Goal: Task Accomplishment & Management: Complete application form

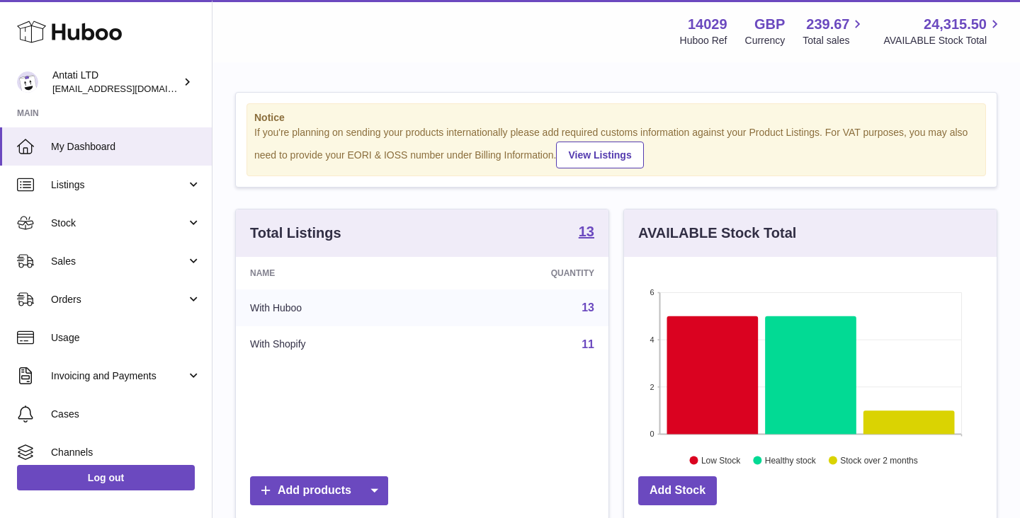
scroll to position [221, 372]
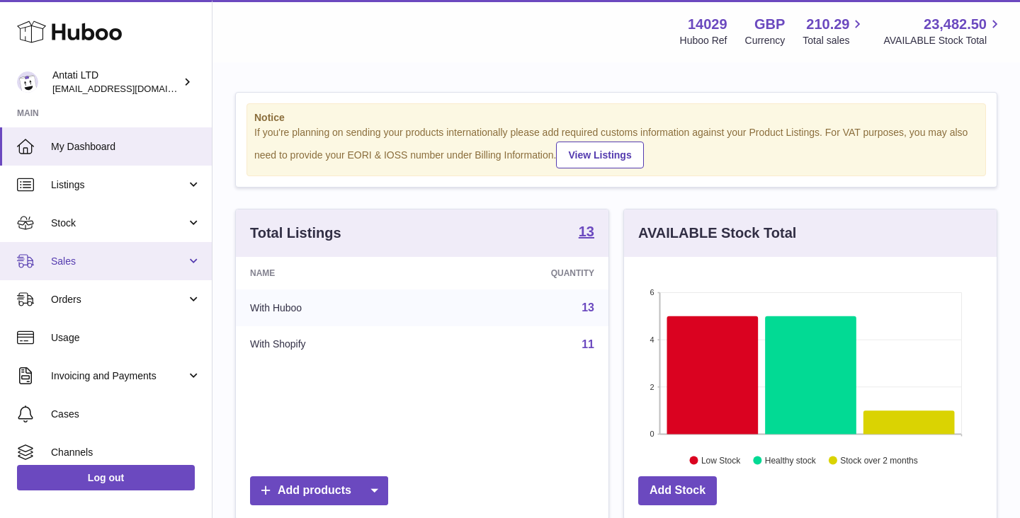
click at [152, 254] on link "Sales" at bounding box center [106, 261] width 212 height 38
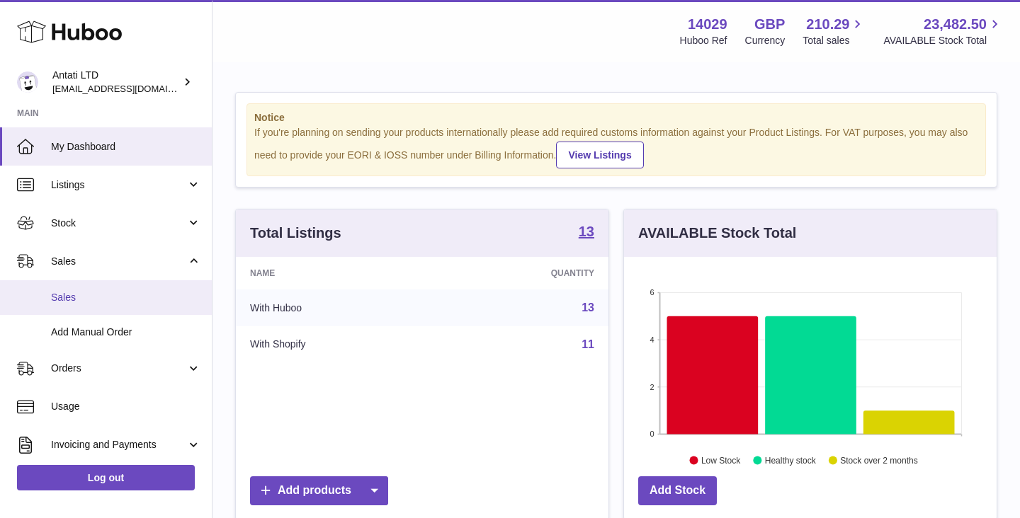
click at [74, 294] on span "Sales" at bounding box center [126, 297] width 150 height 13
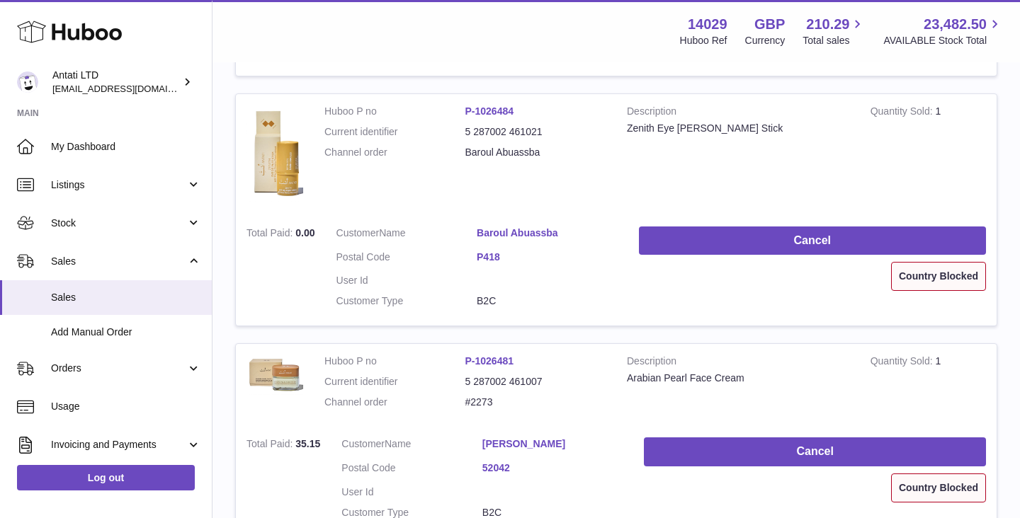
scroll to position [1414, 0]
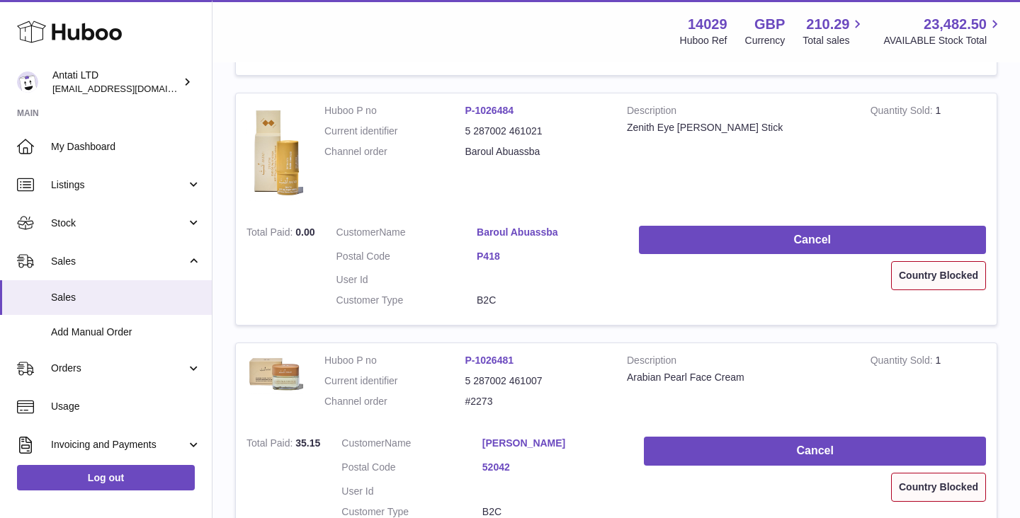
drag, startPoint x: 496, startPoint y: 402, endPoint x: 464, endPoint y: 402, distance: 31.9
click at [464, 402] on dl "Huboo P no P-1026481 Current identifier 5 287002 461007 Channel order #2273" at bounding box center [464, 385] width 281 height 62
copy dl "#2273"
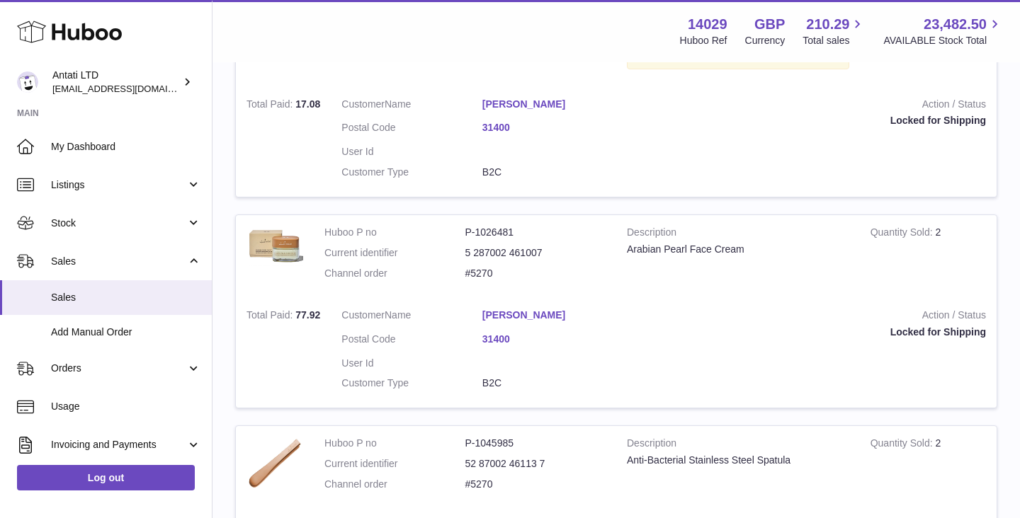
scroll to position [0, 0]
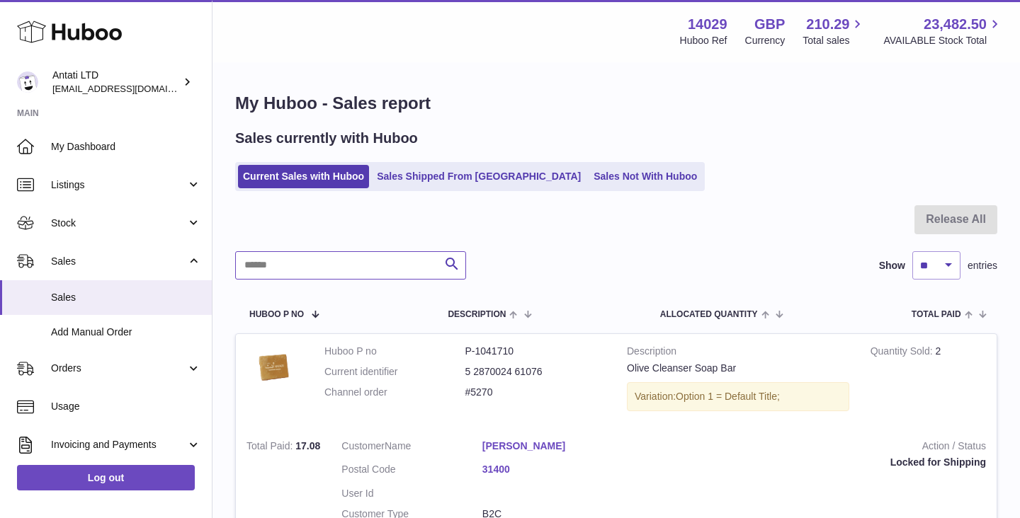
click at [348, 265] on input "text" at bounding box center [350, 265] width 231 height 28
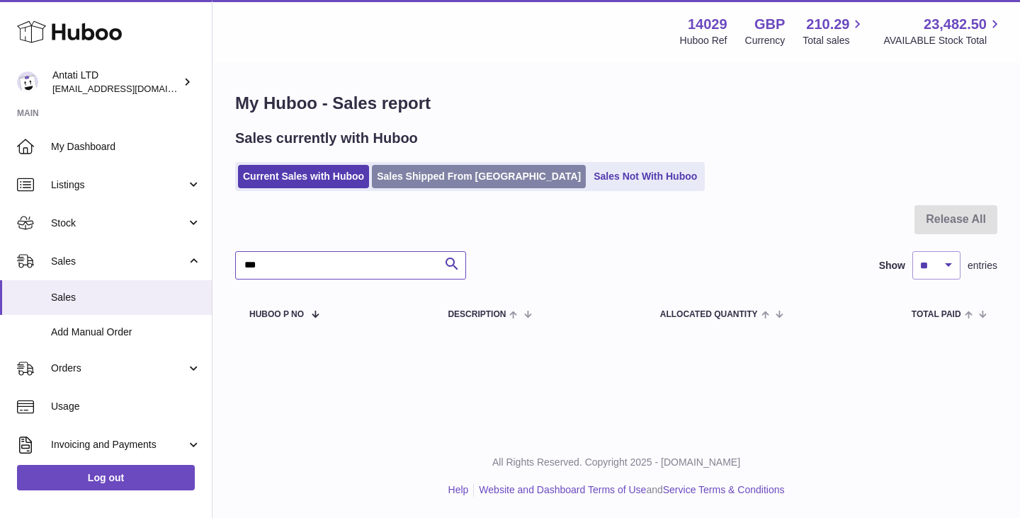
type input "**"
click at [450, 169] on link "Sales Shipped From [GEOGRAPHIC_DATA]" at bounding box center [479, 176] width 214 height 23
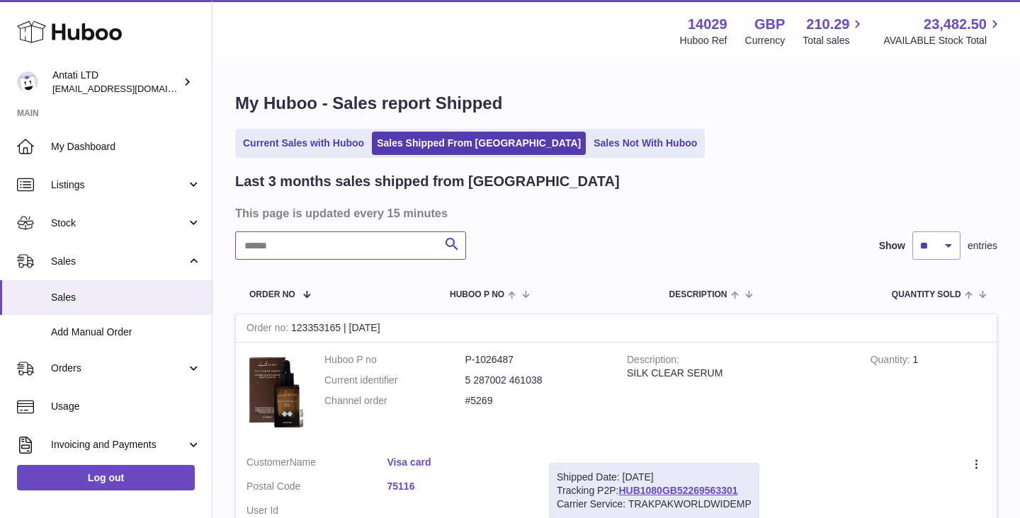
click at [300, 253] on input "text" at bounding box center [350, 246] width 231 height 28
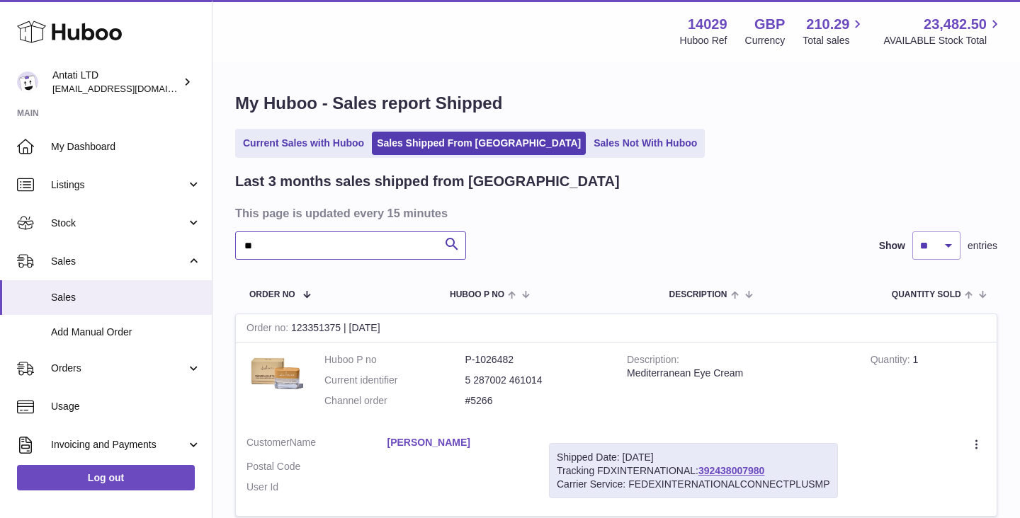
type input "*"
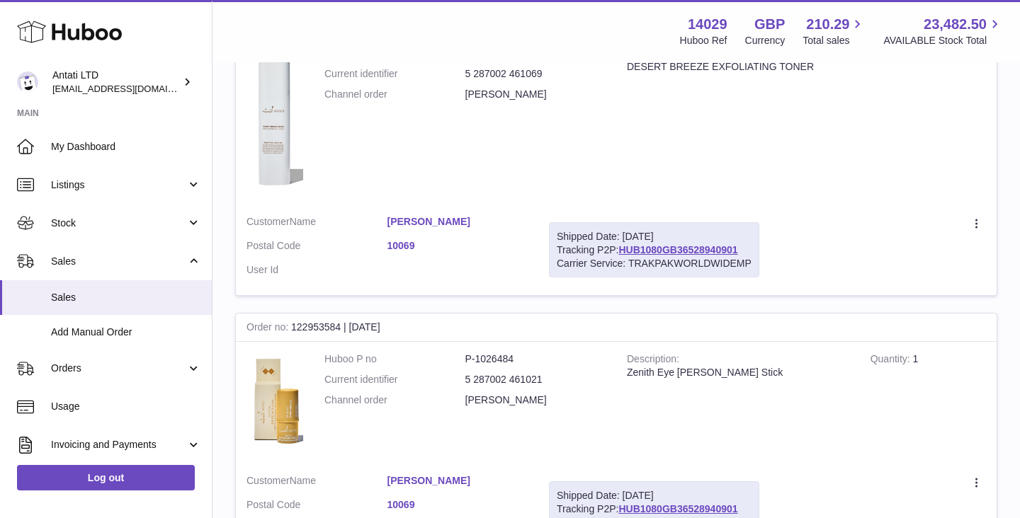
scroll to position [319, 0]
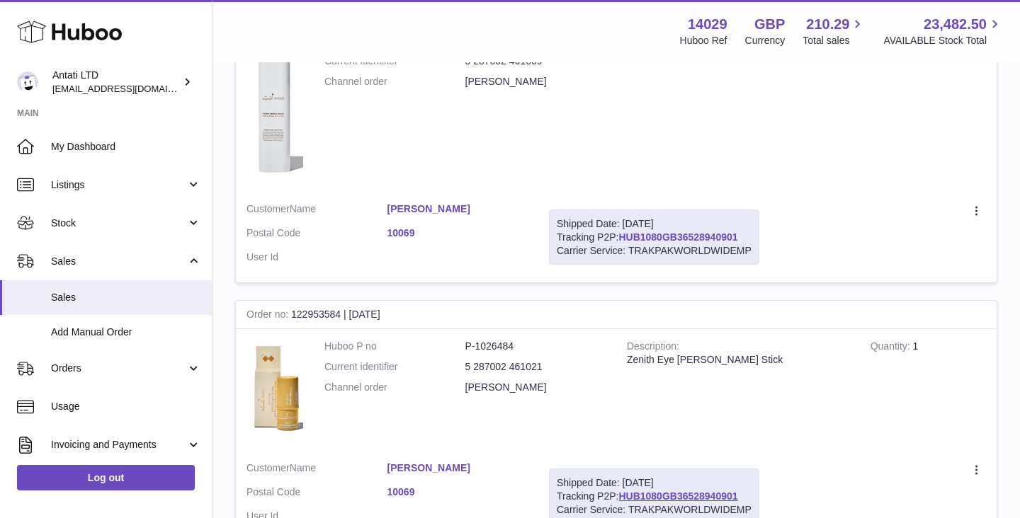
type input "*****"
click at [717, 234] on link "HUB1080GB36528940901" at bounding box center [677, 237] width 119 height 11
click at [76, 331] on span "Add Manual Order" at bounding box center [126, 332] width 150 height 13
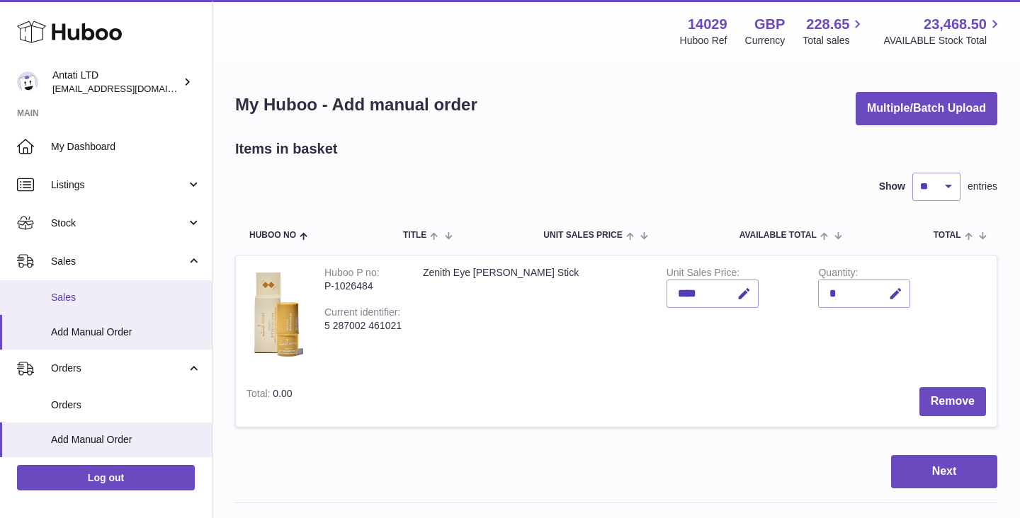
click at [76, 299] on span "Sales" at bounding box center [126, 297] width 150 height 13
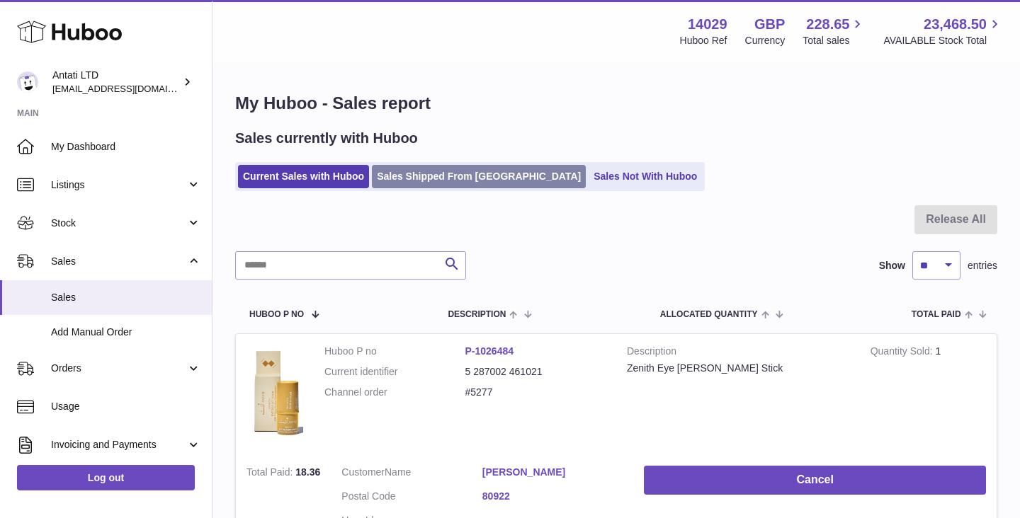
click at [426, 166] on link "Sales Shipped From [GEOGRAPHIC_DATA]" at bounding box center [479, 176] width 214 height 23
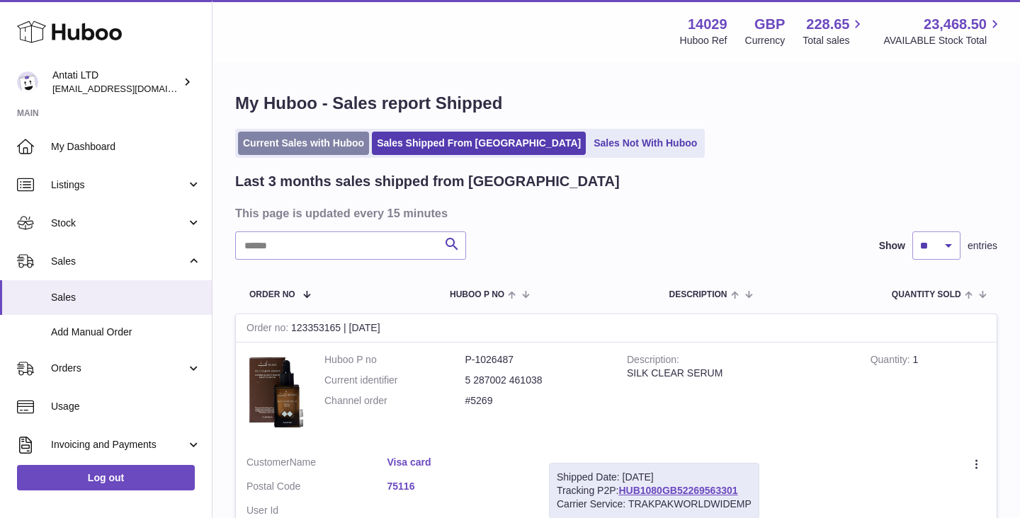
click at [304, 147] on link "Current Sales with Huboo" at bounding box center [303, 143] width 131 height 23
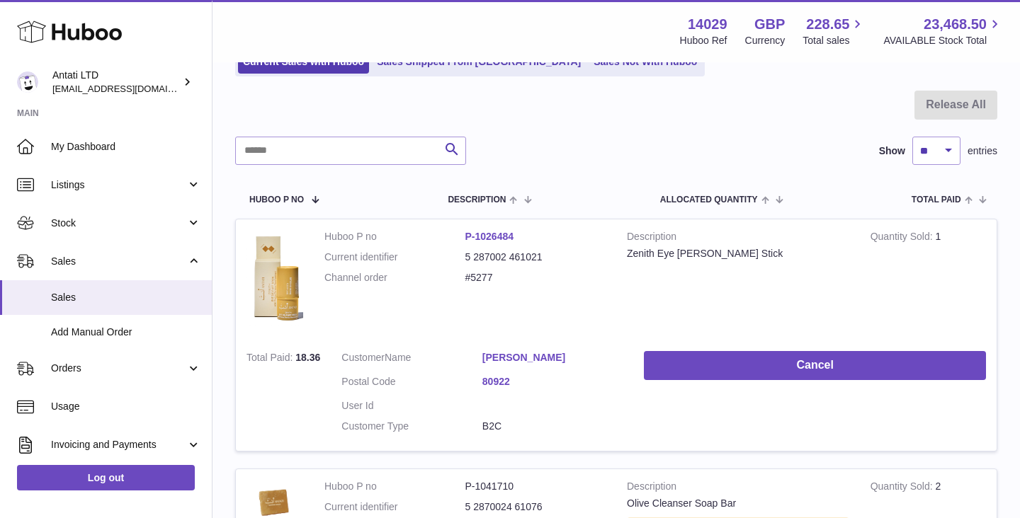
scroll to position [117, 0]
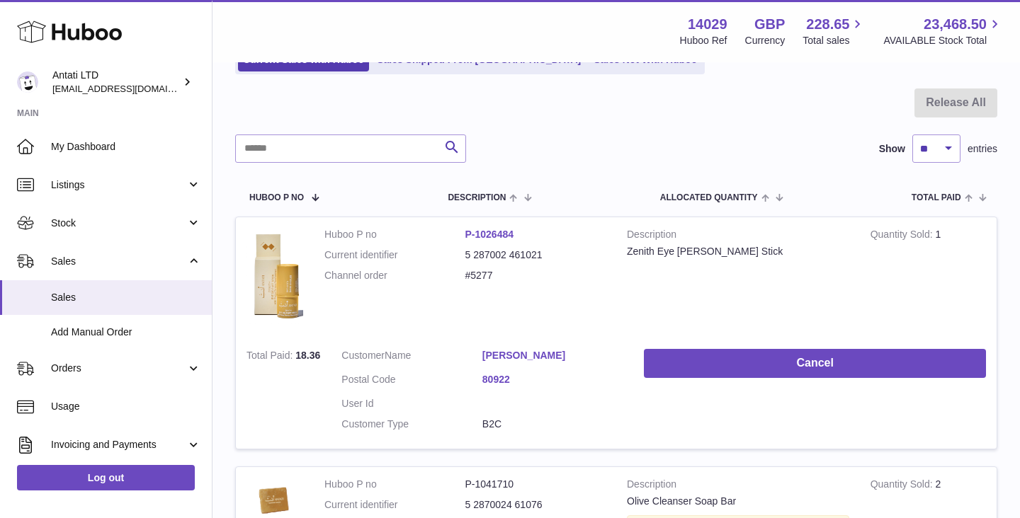
click at [533, 358] on link "[PERSON_NAME]" at bounding box center [552, 355] width 141 height 13
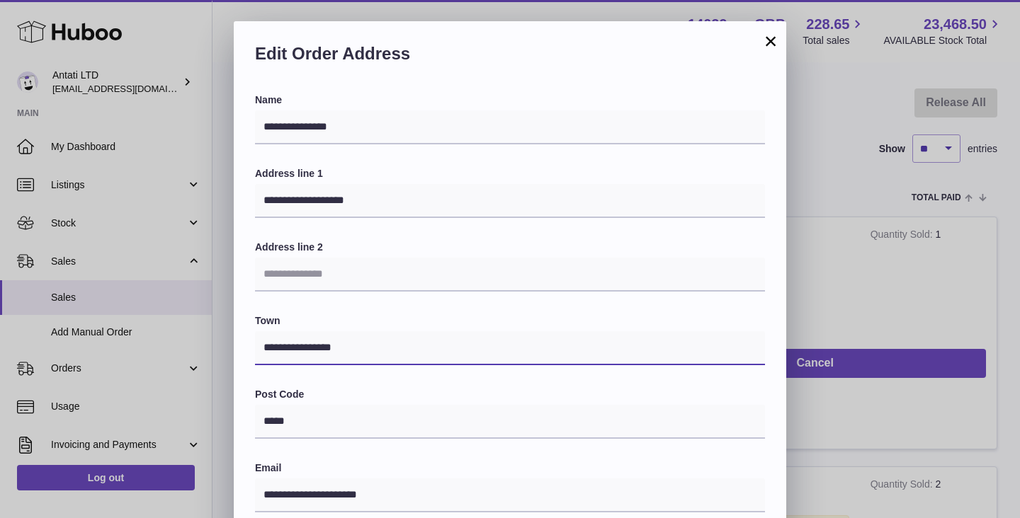
click at [394, 346] on input "**********" at bounding box center [510, 348] width 510 height 34
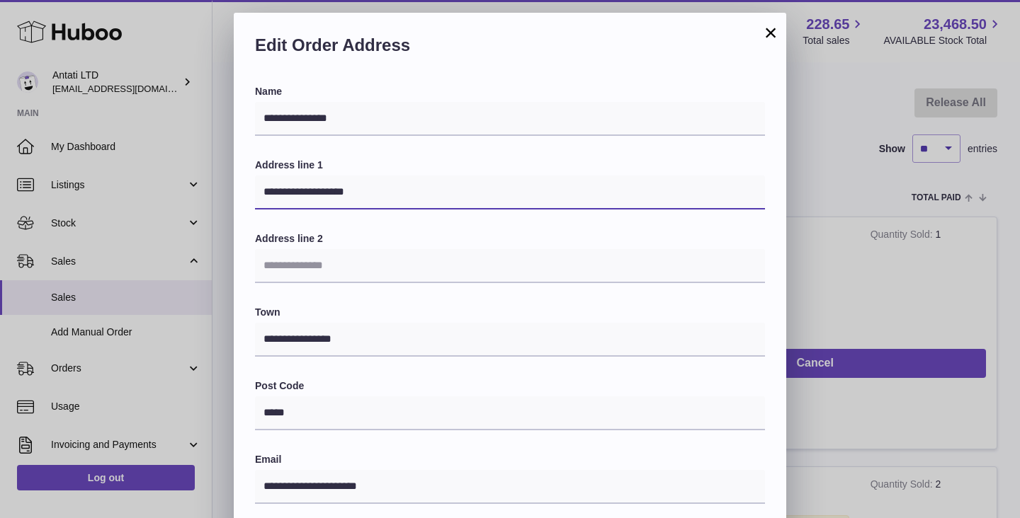
click at [297, 192] on input "**********" at bounding box center [510, 193] width 510 height 34
paste input "***"
type input "**********"
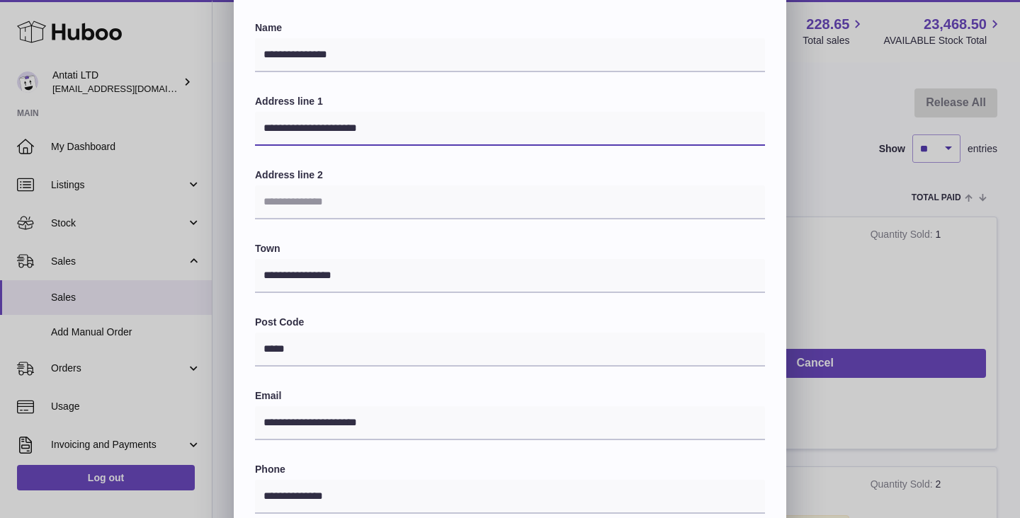
scroll to position [87, 0]
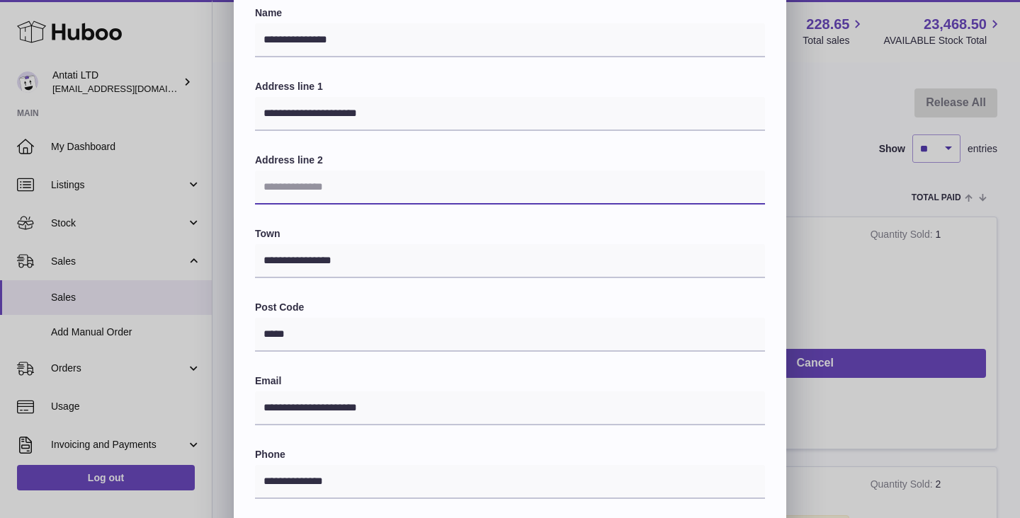
click at [309, 184] on input "text" at bounding box center [510, 188] width 510 height 34
paste input "**********"
type input "**********"
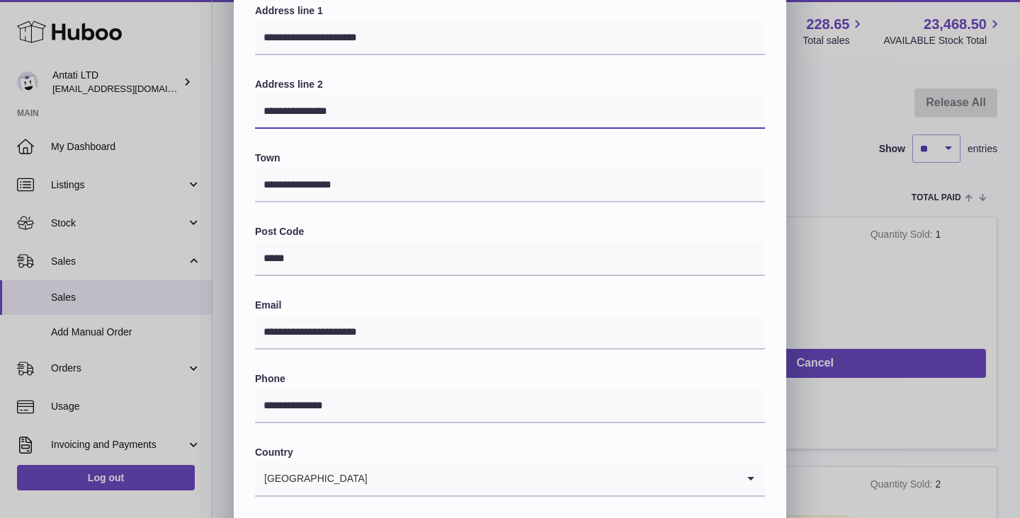
scroll to position [167, 0]
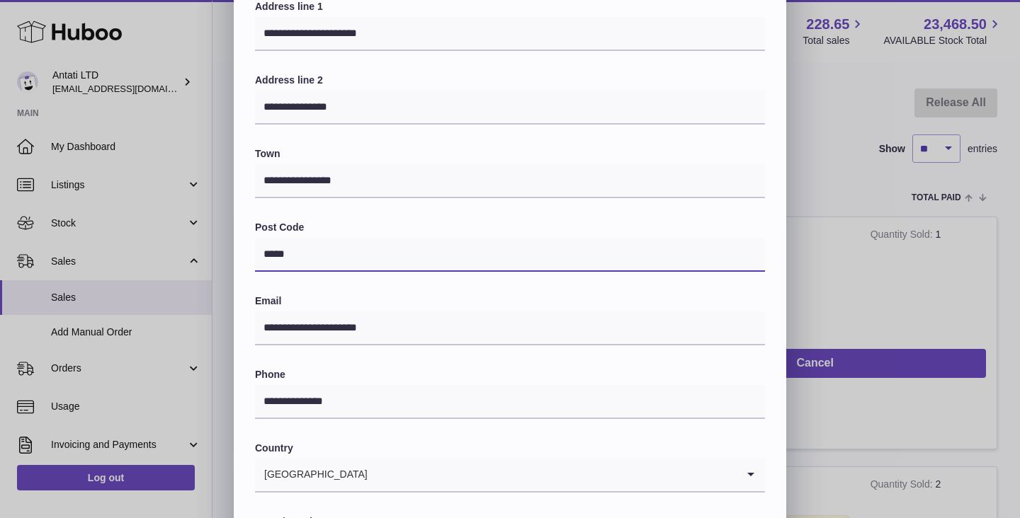
click at [301, 255] on input "*****" at bounding box center [510, 255] width 510 height 34
paste input "text"
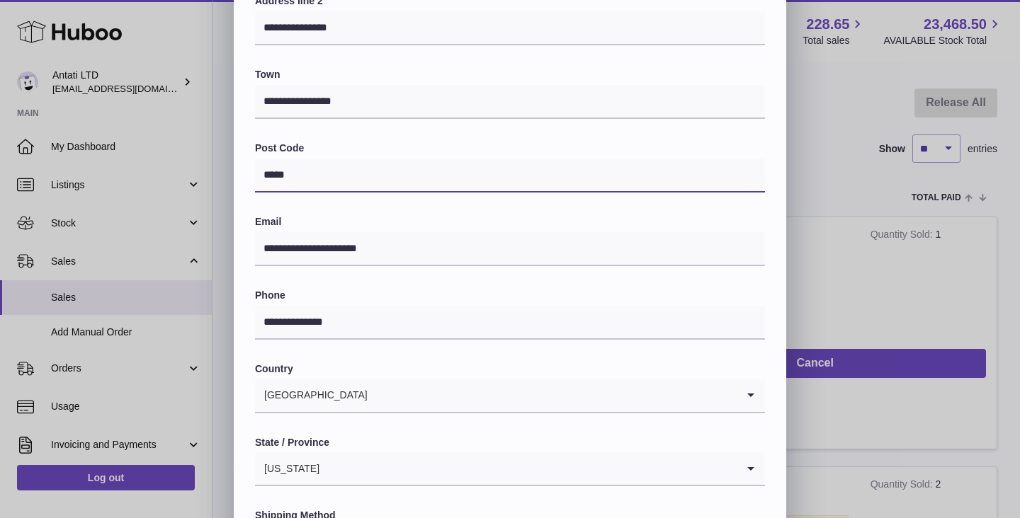
scroll to position [374, 0]
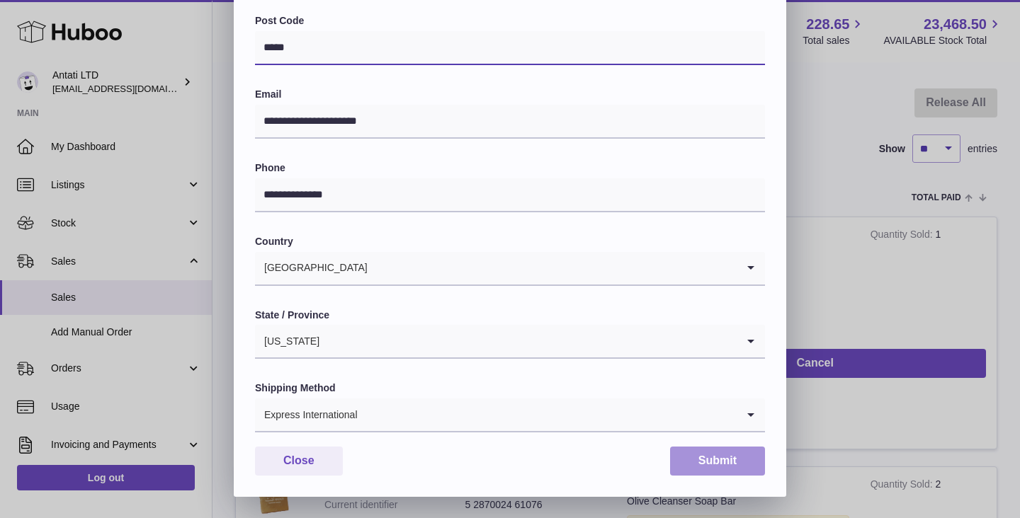
type input "*****"
click at [722, 464] on button "Submit" at bounding box center [717, 461] width 95 height 29
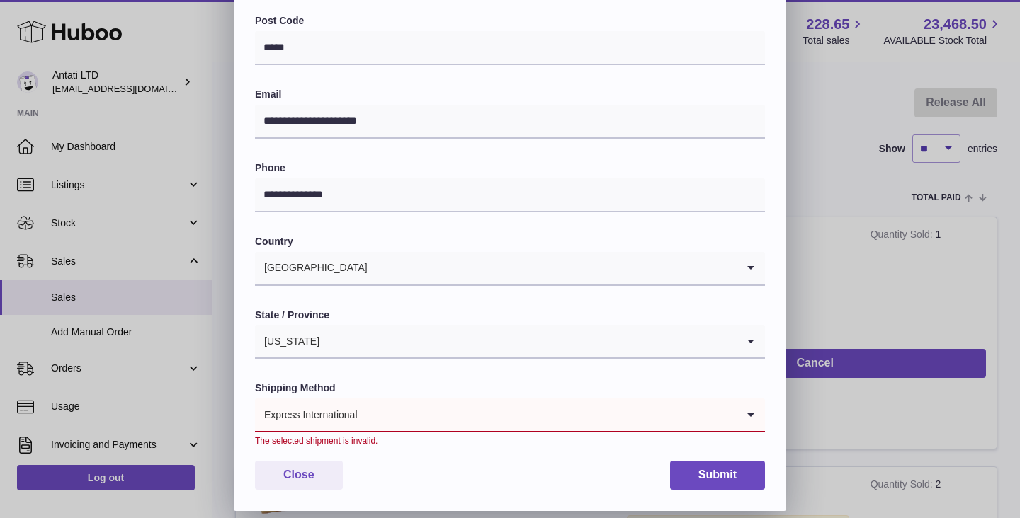
click at [347, 412] on div "Express International" at bounding box center [496, 415] width 482 height 33
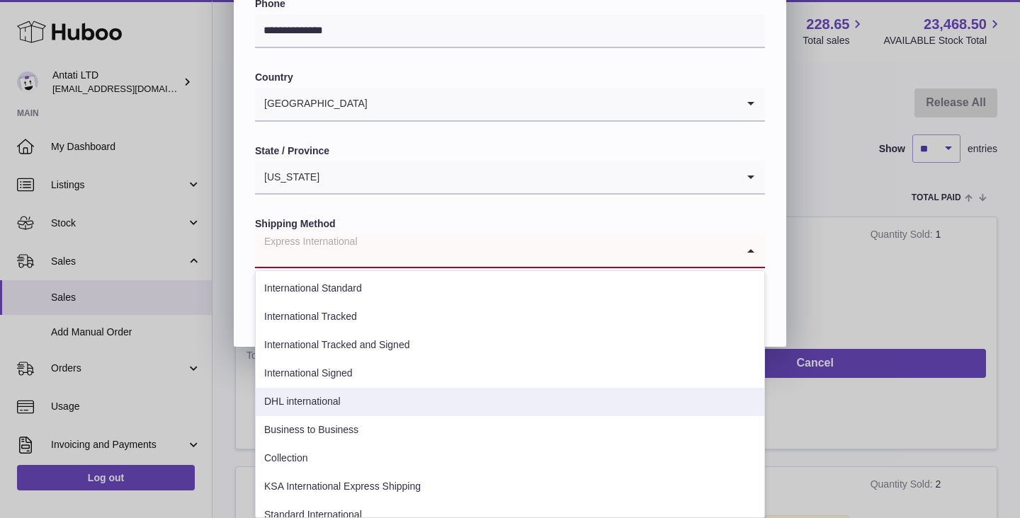
scroll to position [16, 0]
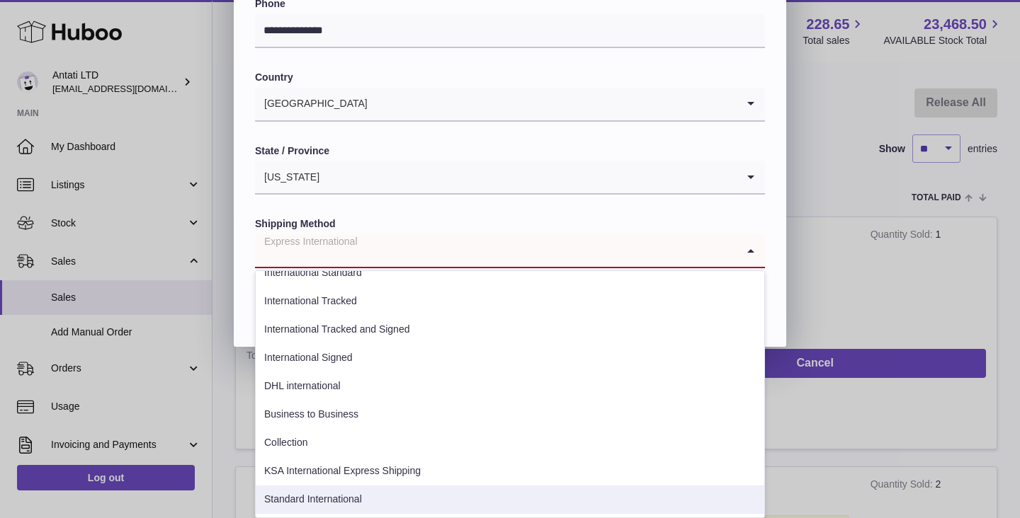
click at [339, 503] on li "Standard International" at bounding box center [510, 500] width 508 height 28
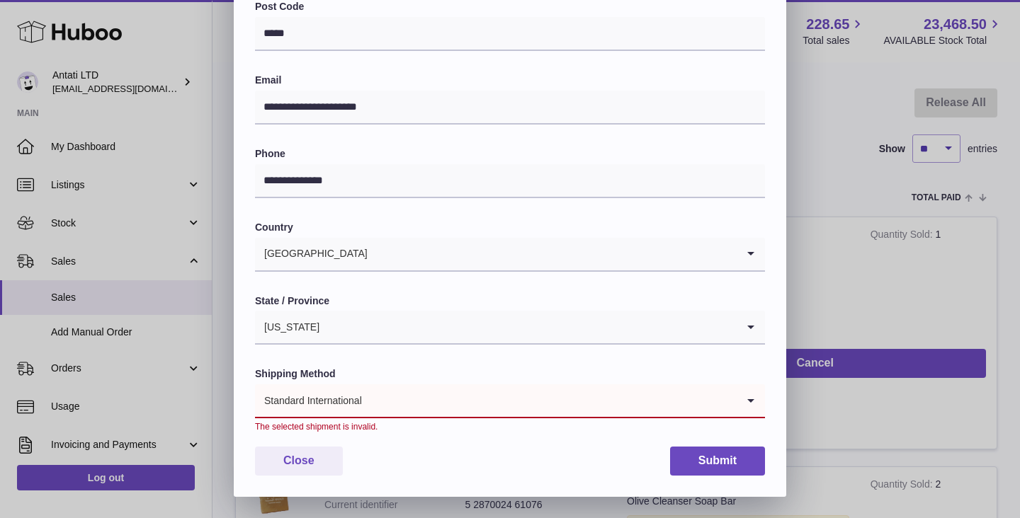
scroll to position [388, 0]
click at [587, 409] on input "Search for option" at bounding box center [550, 401] width 374 height 33
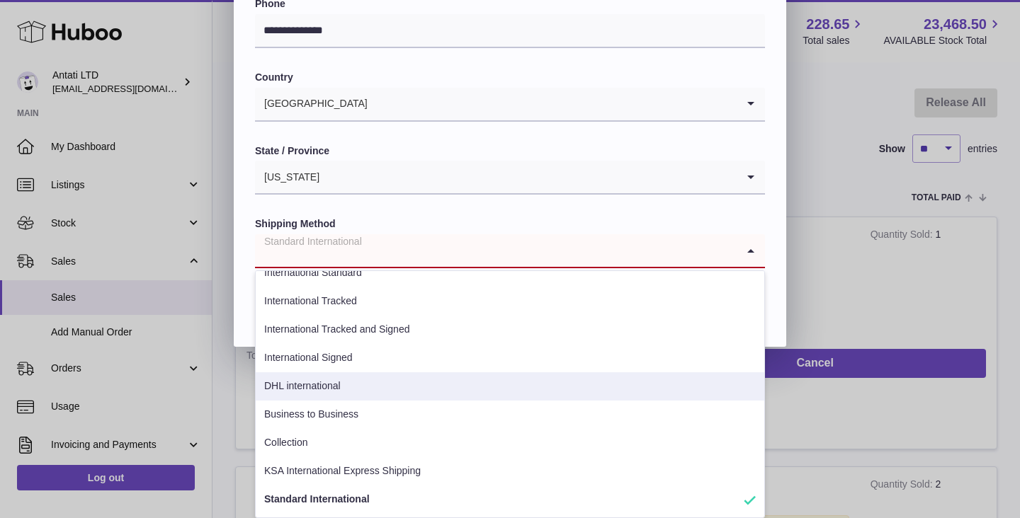
scroll to position [0, 0]
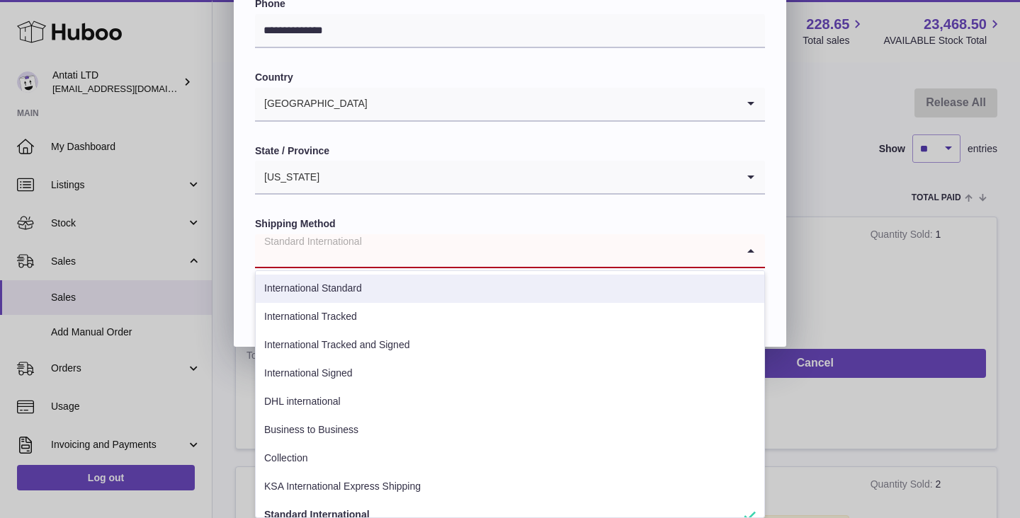
click at [352, 293] on li "International Standard" at bounding box center [510, 289] width 508 height 28
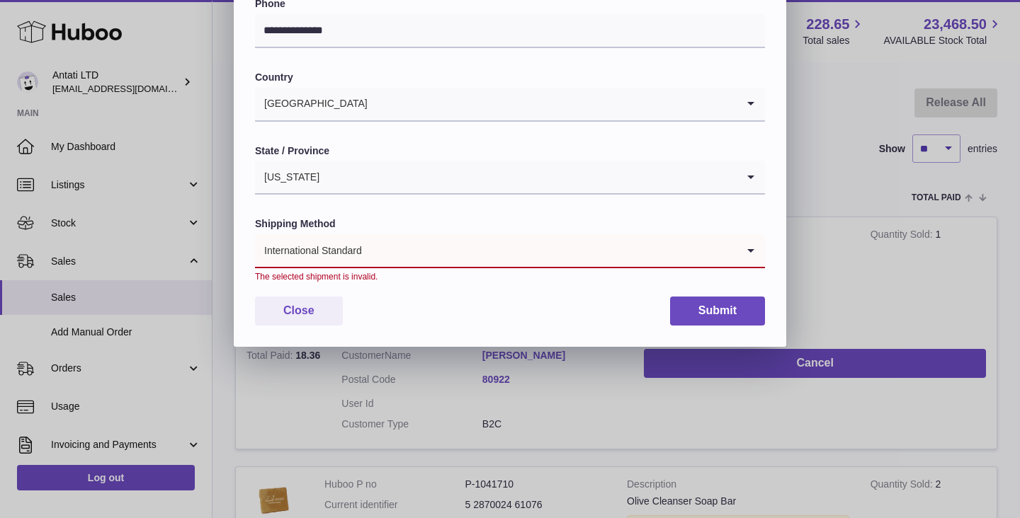
scroll to position [388, 0]
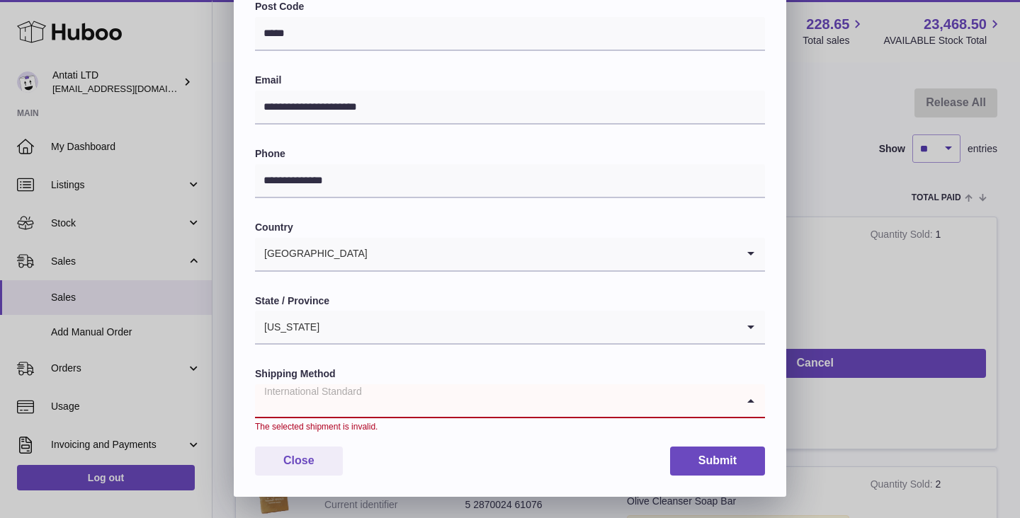
click at [476, 413] on input "Search for option" at bounding box center [496, 401] width 482 height 33
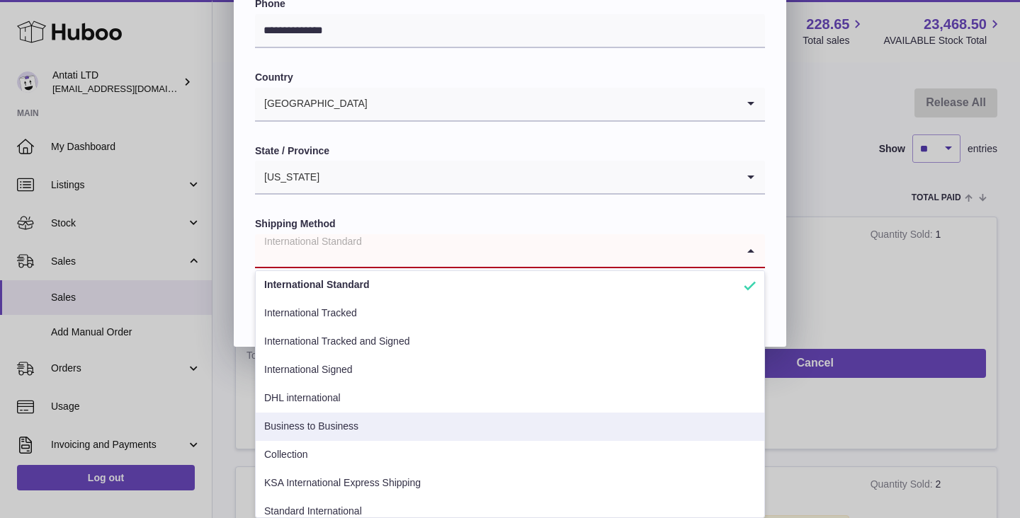
scroll to position [16, 0]
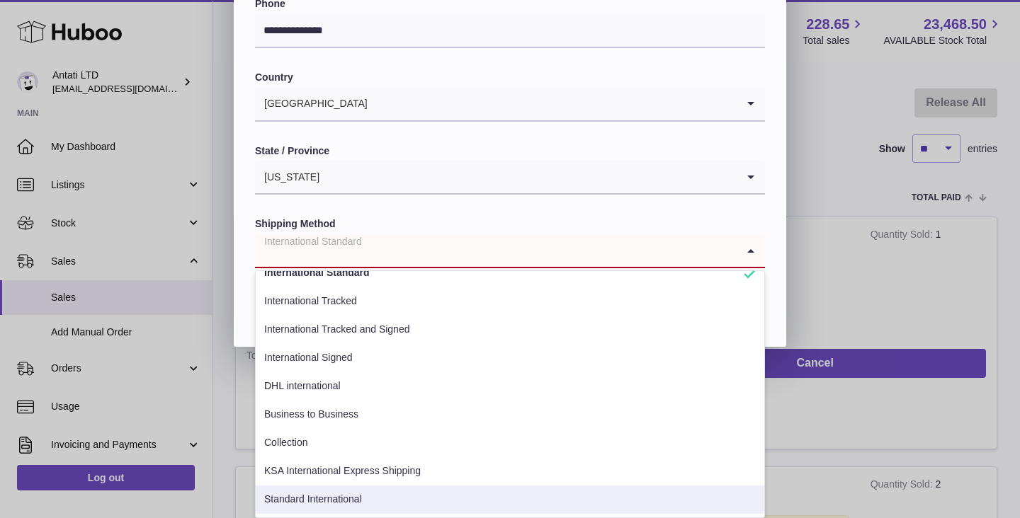
click at [367, 493] on li "Standard International" at bounding box center [510, 500] width 508 height 28
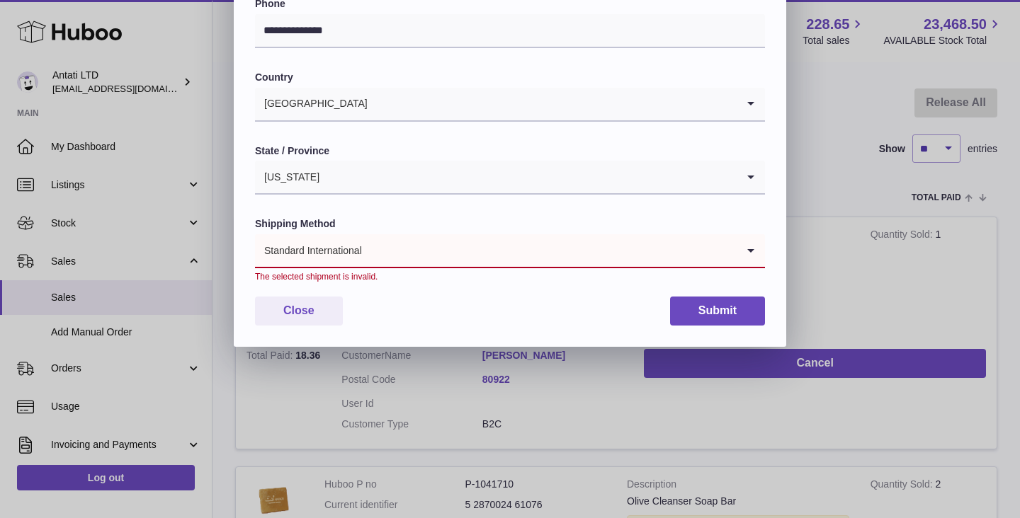
scroll to position [388, 0]
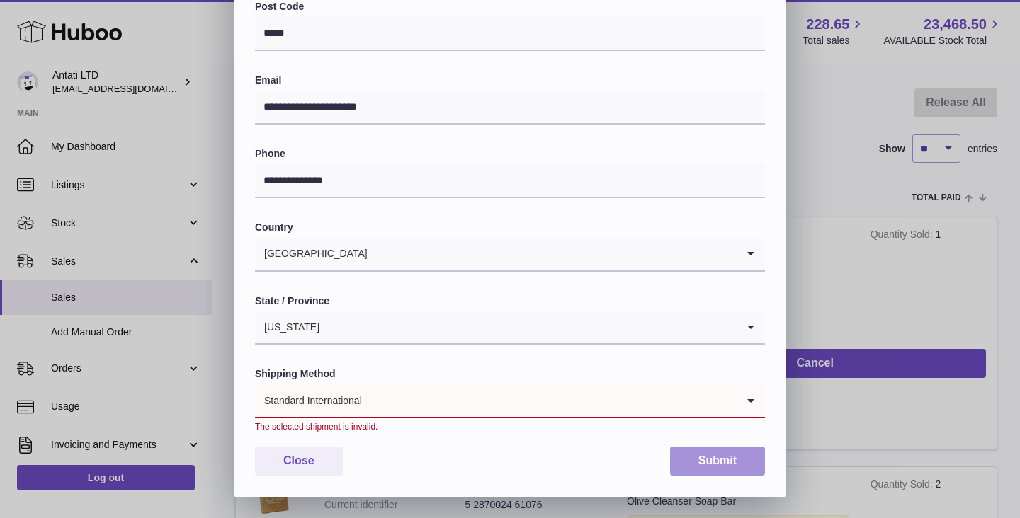
click at [710, 465] on button "Submit" at bounding box center [717, 461] width 95 height 29
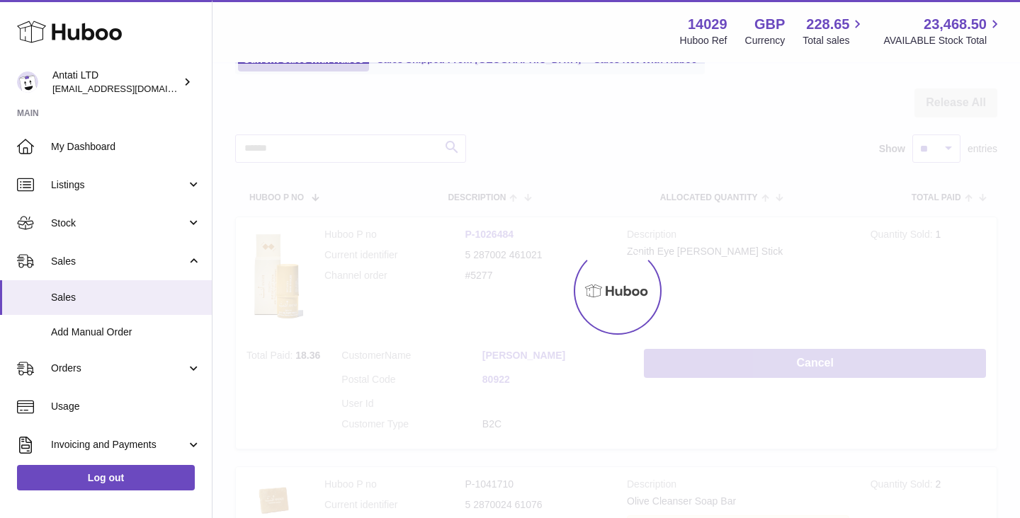
scroll to position [0, 0]
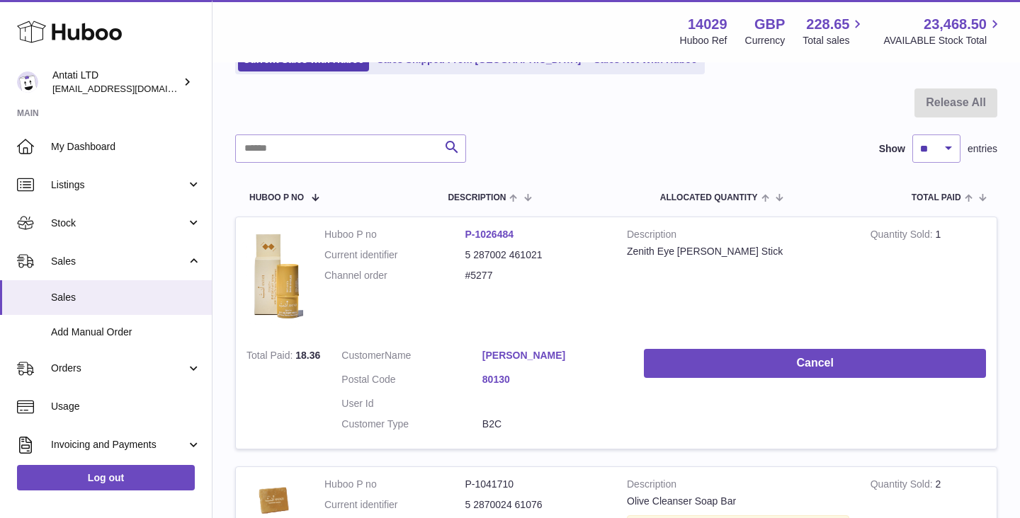
click at [520, 359] on link "[PERSON_NAME]" at bounding box center [552, 355] width 141 height 13
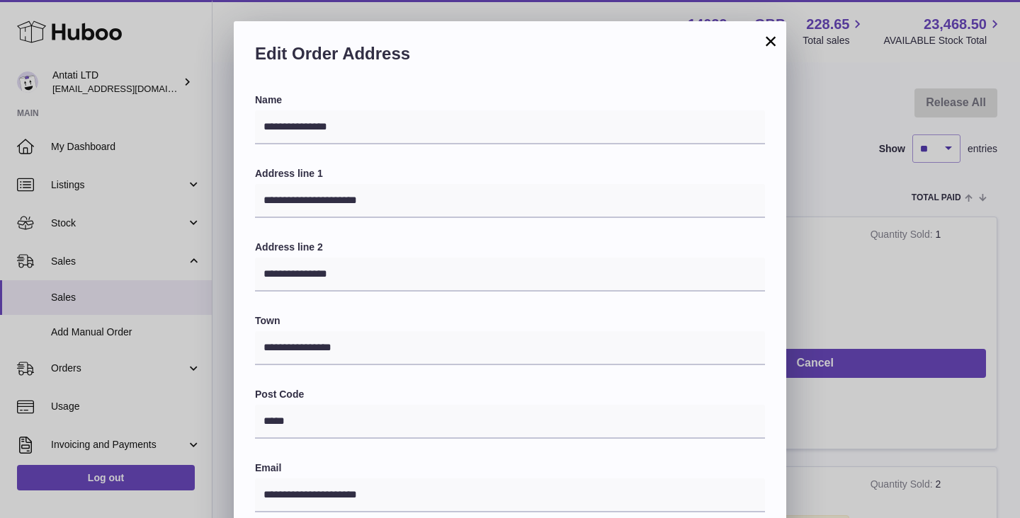
click at [775, 47] on button "×" at bounding box center [770, 41] width 17 height 17
